Goal: Transaction & Acquisition: Purchase product/service

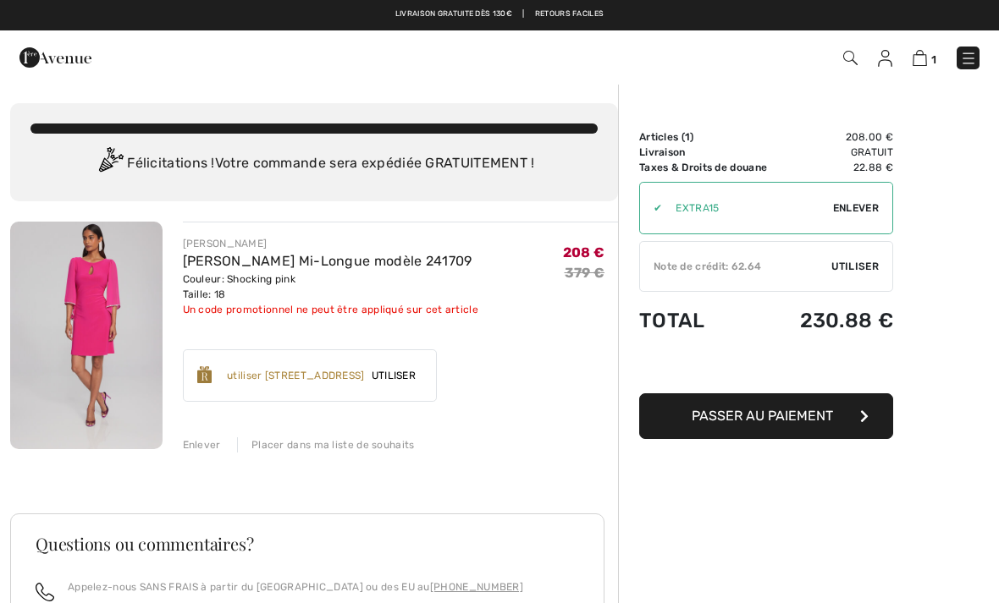
click at [848, 282] on div "✔ Note de crédit: 62.64 Utiliser Enlever" at bounding box center [766, 266] width 254 height 51
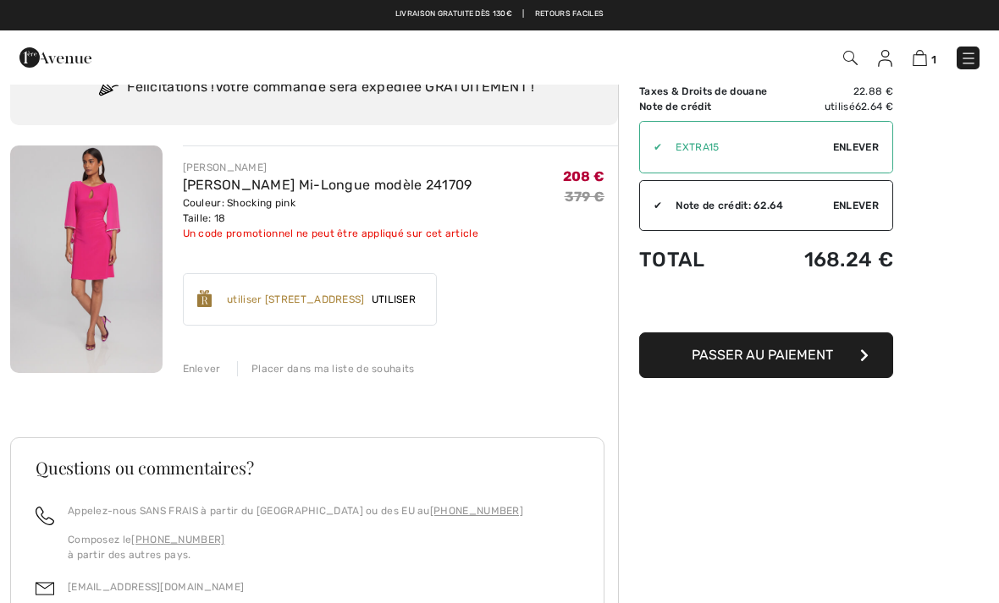
scroll to position [15, 0]
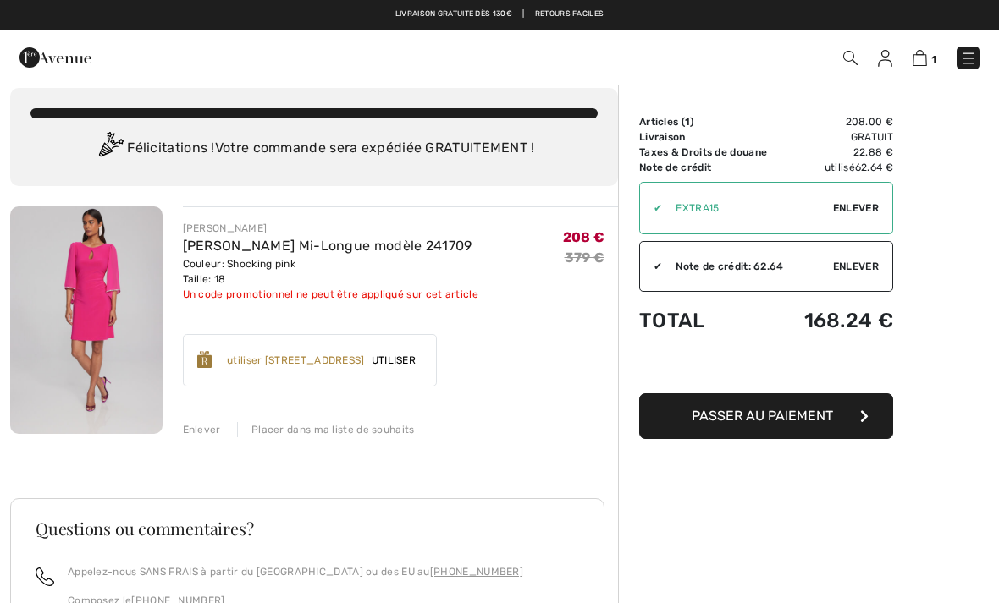
click at [417, 370] on div "Accumulez 25 Récompenses Avenue ✔ utiliser 800 Récompenses Avenue Utiliser Enle…" at bounding box center [310, 360] width 255 height 52
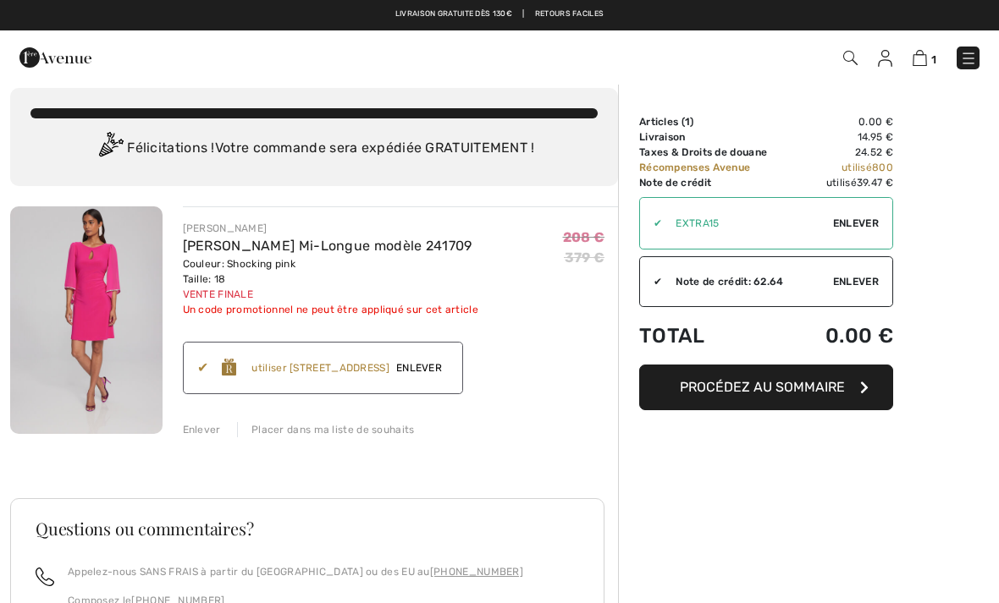
click at [777, 384] on span "Procédez au sommaire" at bounding box center [762, 387] width 165 height 16
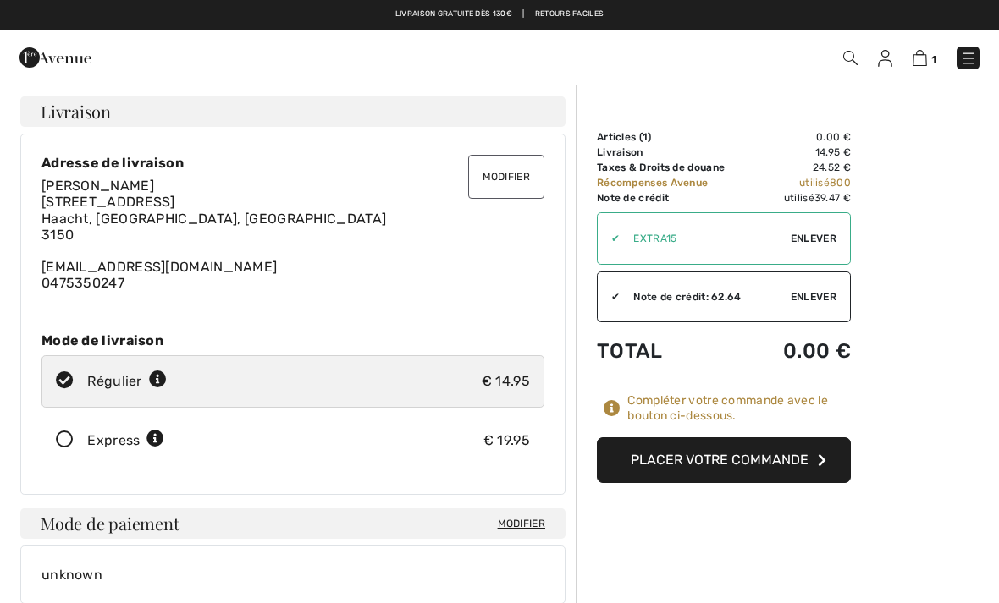
click at [730, 453] on button "Placer votre commande" at bounding box center [724, 461] width 254 height 46
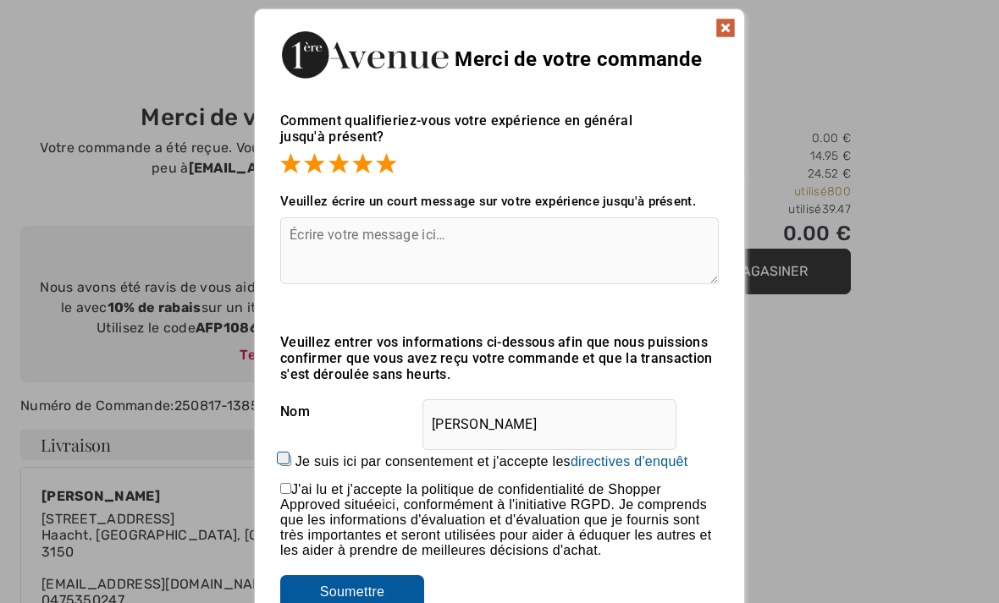
scroll to position [3, 0]
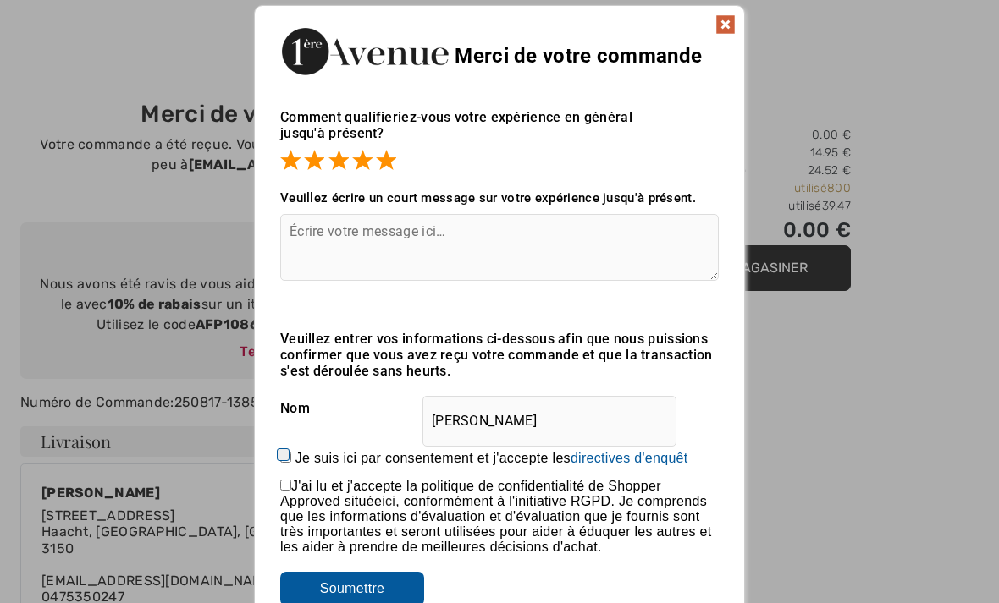
click at [341, 598] on input "Soumettre" at bounding box center [352, 589] width 144 height 34
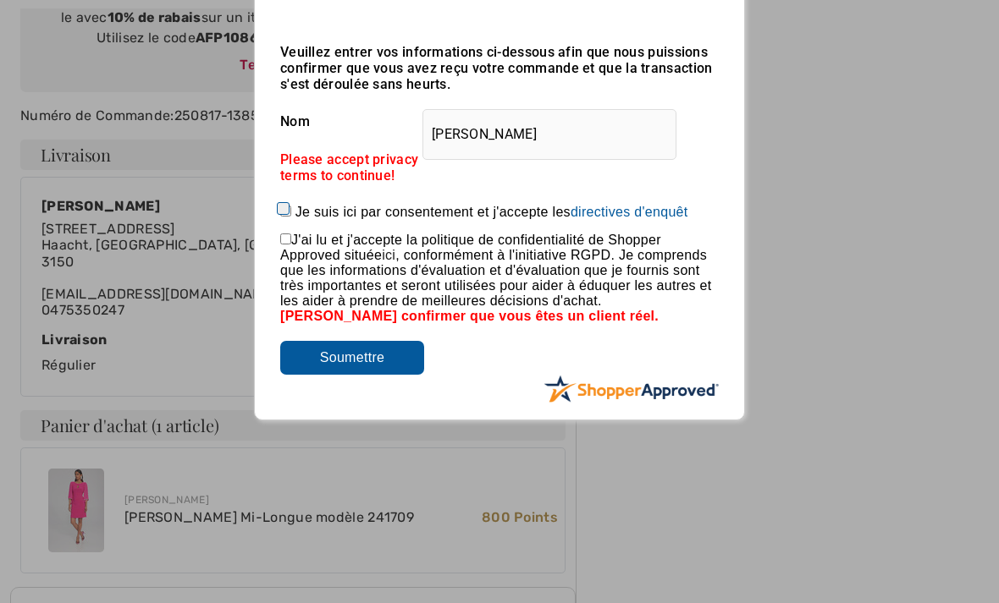
scroll to position [295, 0]
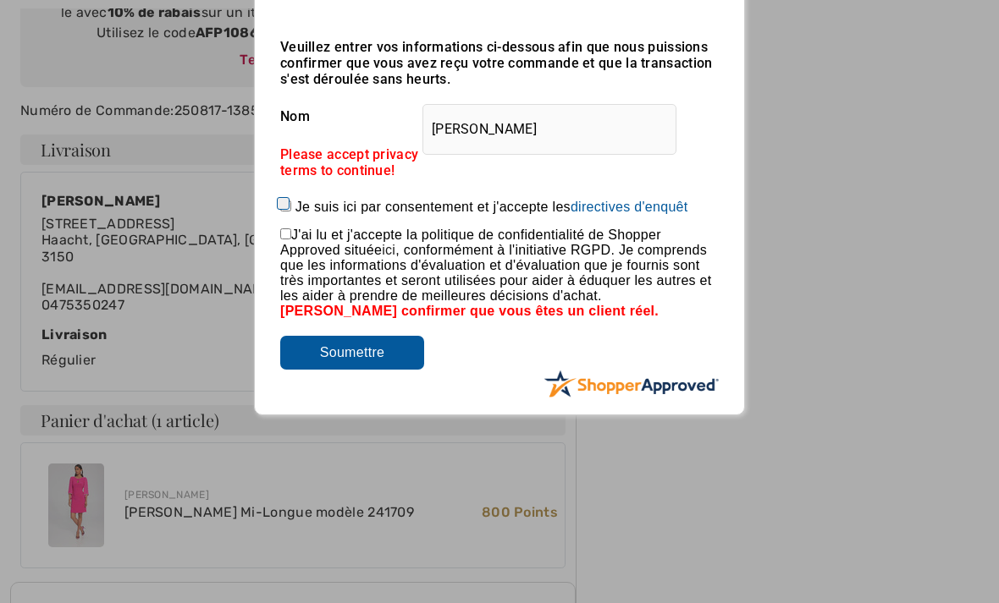
click at [744, 528] on div at bounding box center [499, 301] width 999 height 603
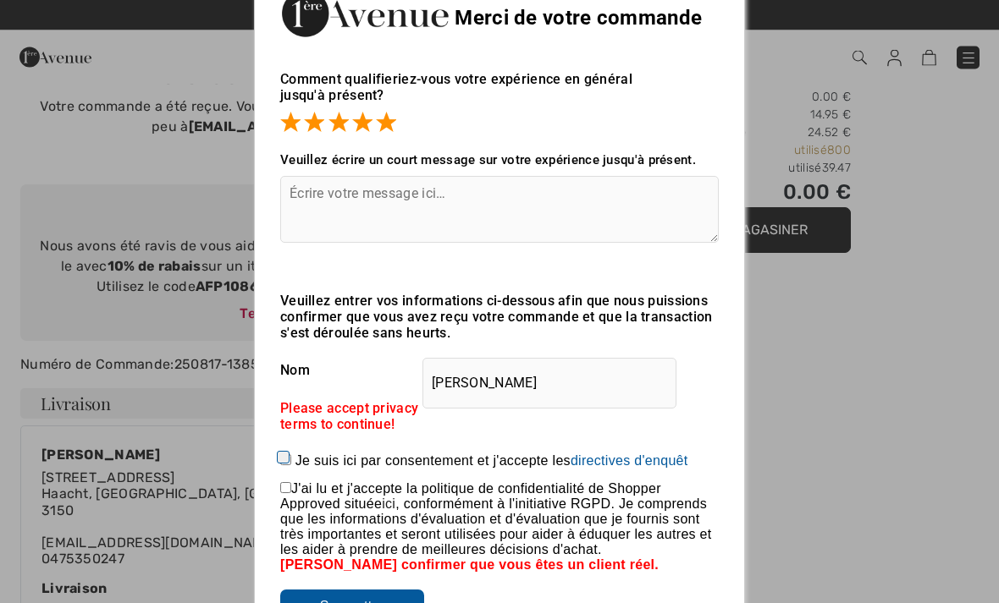
scroll to position [0, 0]
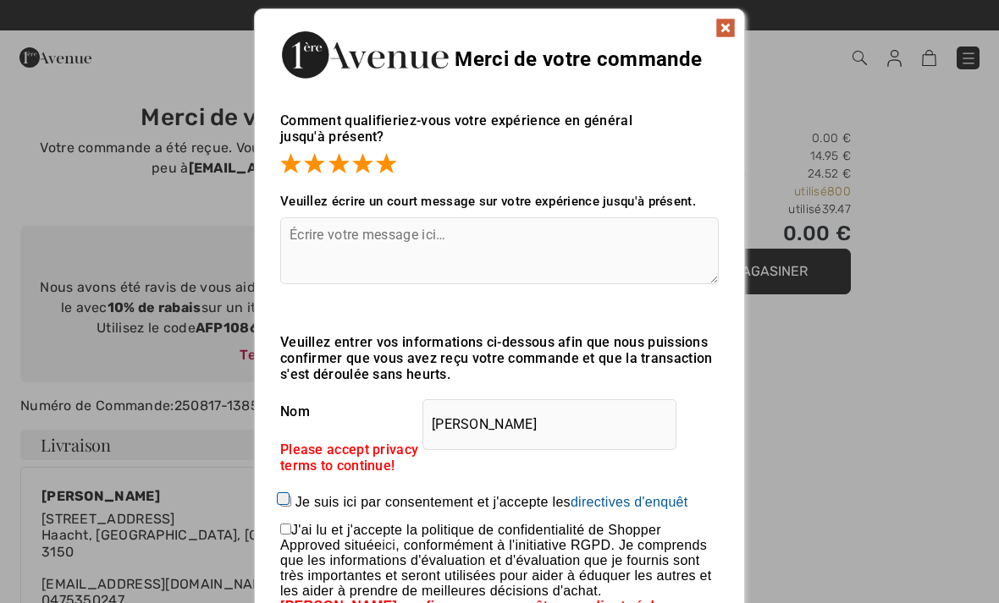
click at [719, 35] on img at bounding box center [725, 28] width 20 height 20
